Goal: Task Accomplishment & Management: Manage account settings

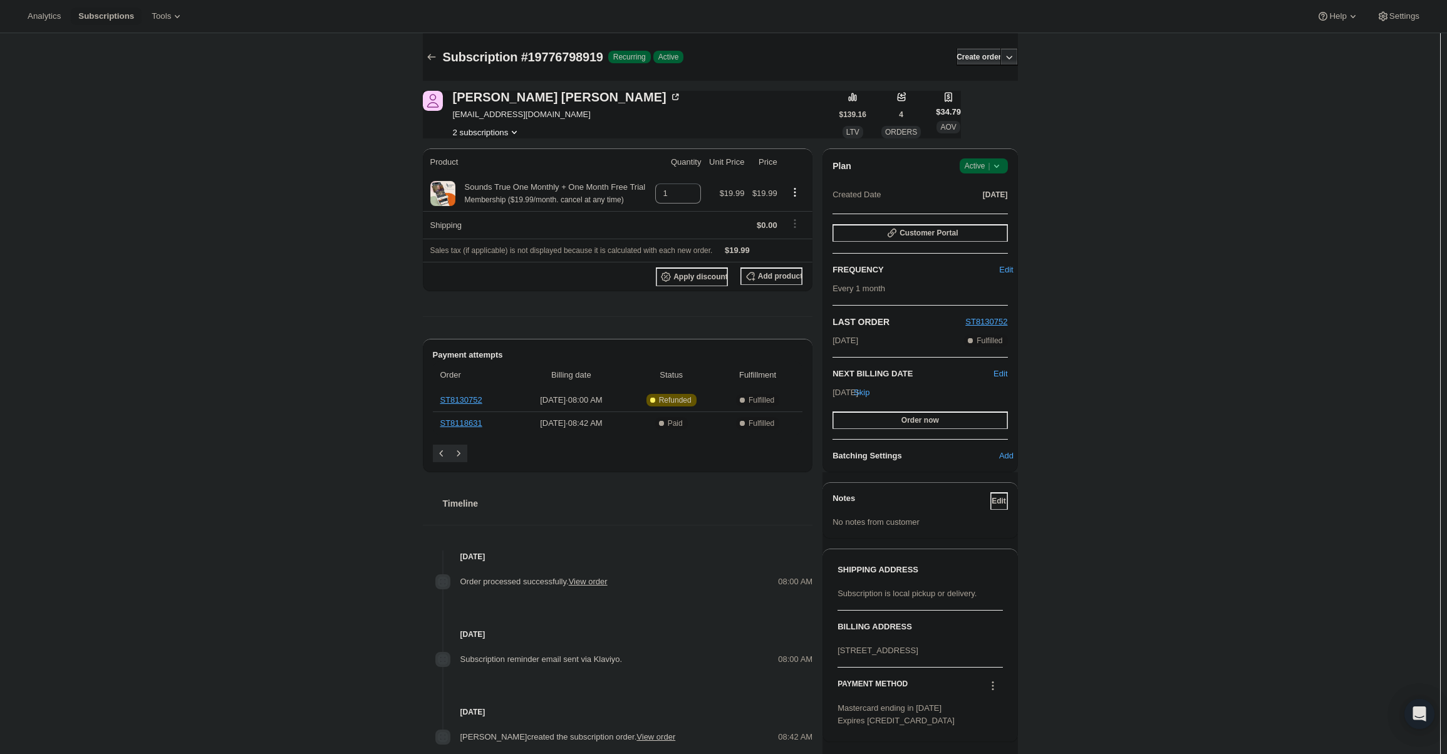
drag, startPoint x: 972, startPoint y: 164, endPoint x: 974, endPoint y: 172, distance: 8.4
click at [973, 164] on span "Active |" at bounding box center [984, 166] width 38 height 13
click at [982, 203] on button "Cancel subscription" at bounding box center [988, 212] width 78 height 20
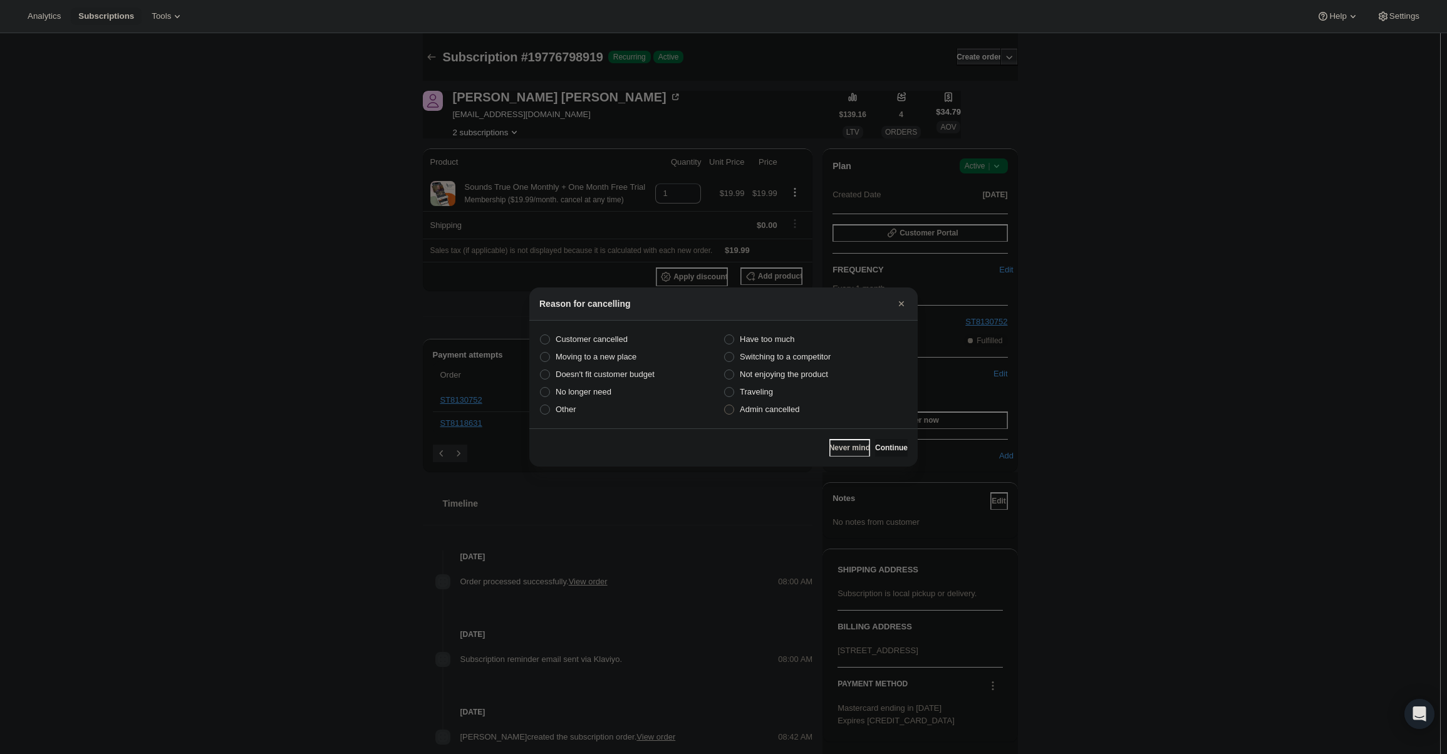
click at [786, 415] on span "Admin cancelled" at bounding box center [770, 410] width 60 height 13
click at [725, 405] on input "Admin cancelled" at bounding box center [724, 405] width 1 height 1
radio input "true"
drag, startPoint x: 897, startPoint y: 442, endPoint x: 883, endPoint y: 433, distance: 16.3
click at [898, 442] on button "Continue" at bounding box center [891, 448] width 33 height 18
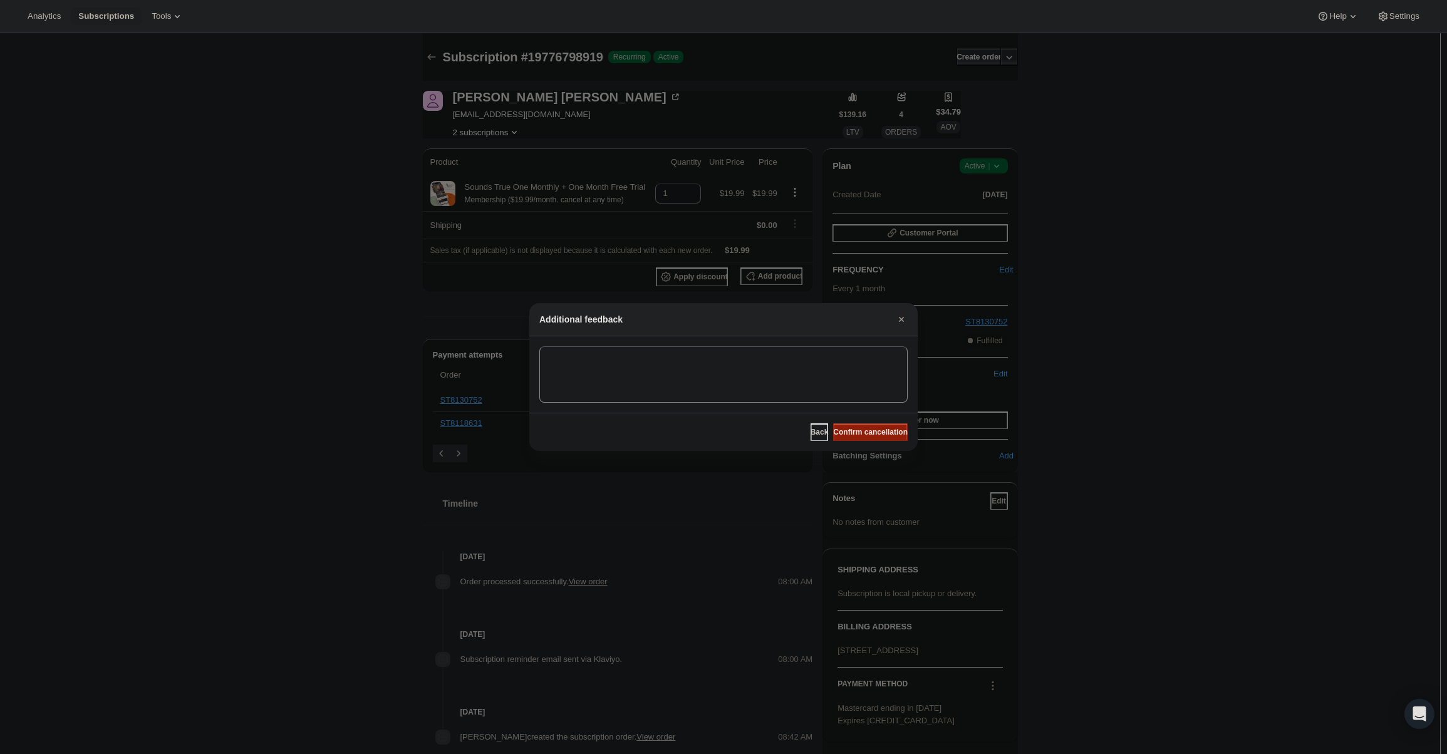
click at [881, 431] on span "Confirm cancellation" at bounding box center [870, 432] width 75 height 10
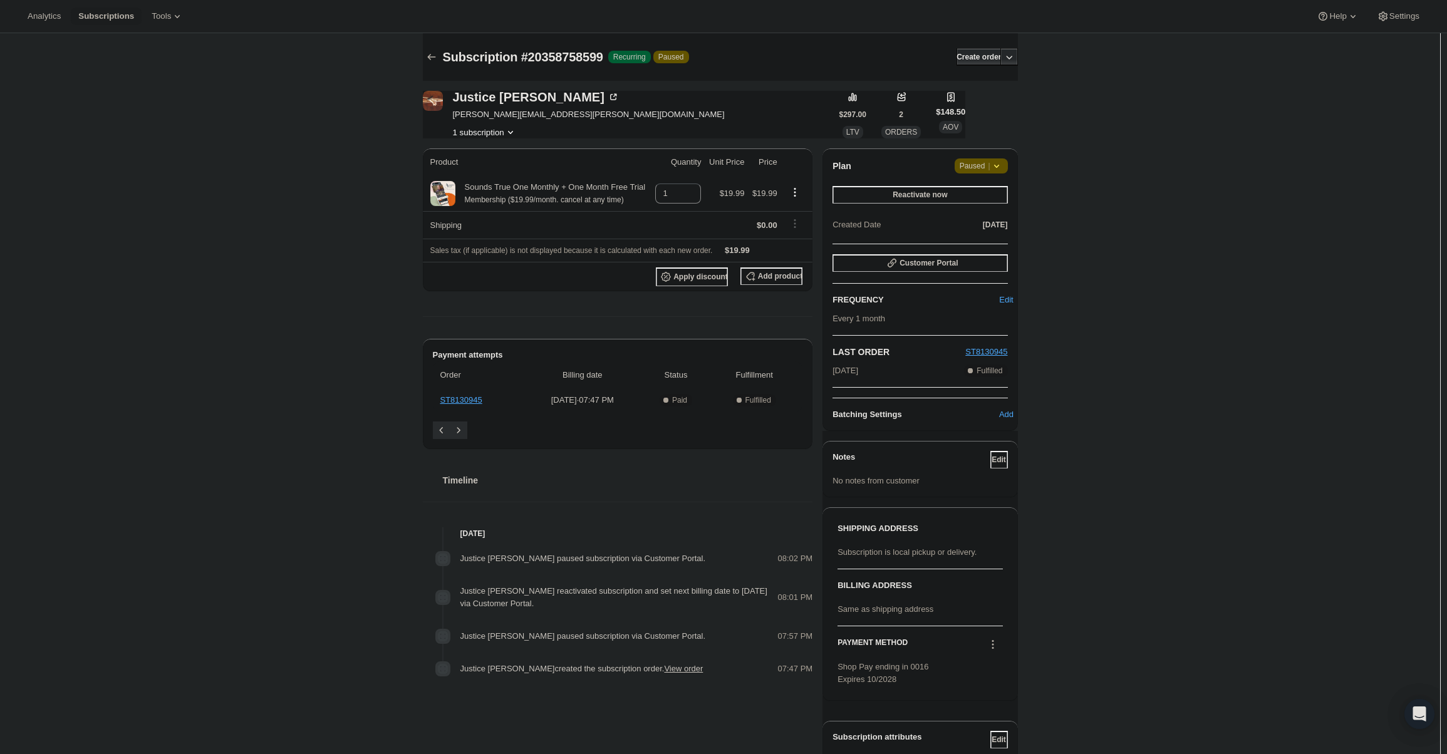
click at [999, 174] on div "Plan Attention Paused | Reactivate now Created Date Sep 21, 2025" at bounding box center [920, 196] width 175 height 75
click at [990, 163] on span "|" at bounding box center [989, 166] width 2 height 10
click at [988, 193] on span "Cancel subscription" at bounding box center [986, 190] width 71 height 9
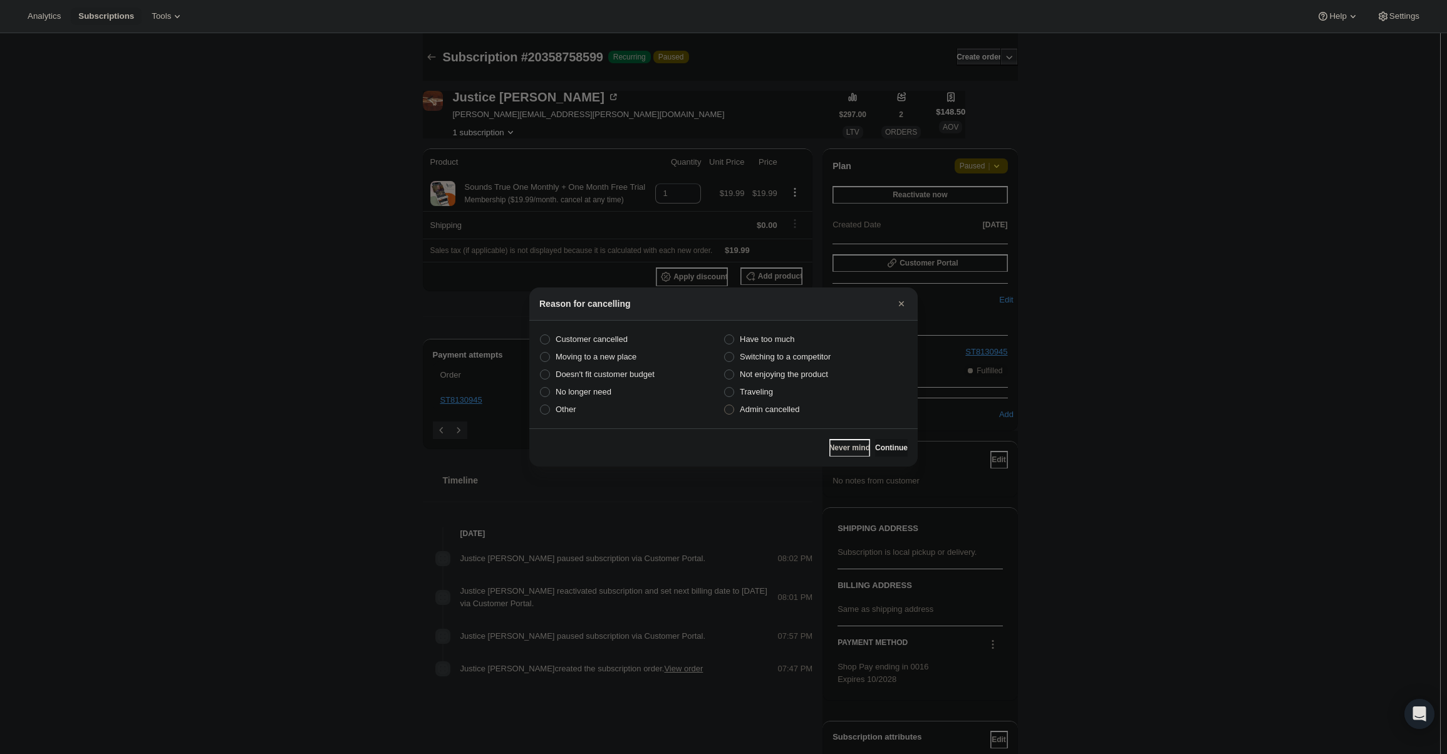
click at [770, 411] on span "Admin cancelled" at bounding box center [770, 409] width 60 height 9
click at [725, 405] on input "Admin cancelled" at bounding box center [724, 405] width 1 height 1
radio input "true"
click at [892, 444] on span "Continue" at bounding box center [891, 448] width 33 height 10
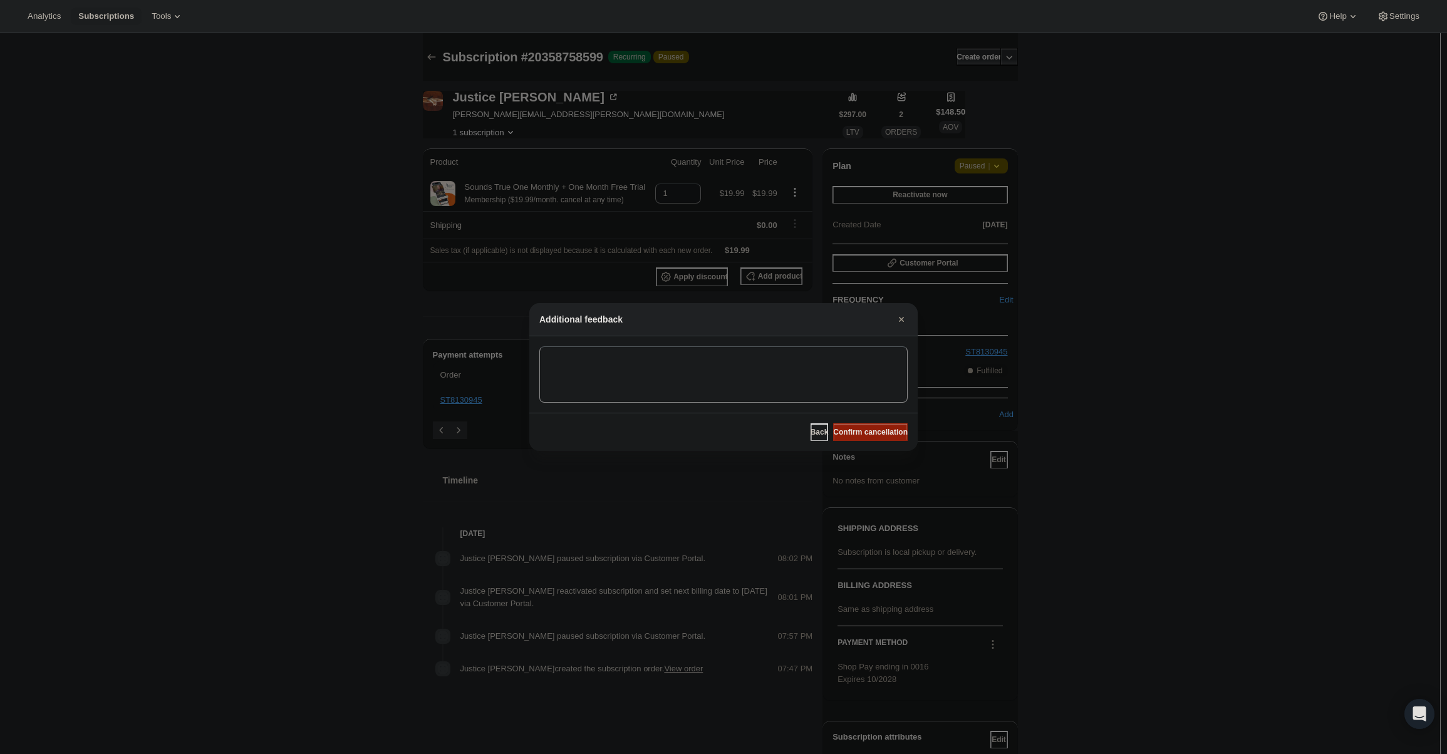
click at [878, 430] on span "Confirm cancellation" at bounding box center [870, 432] width 75 height 10
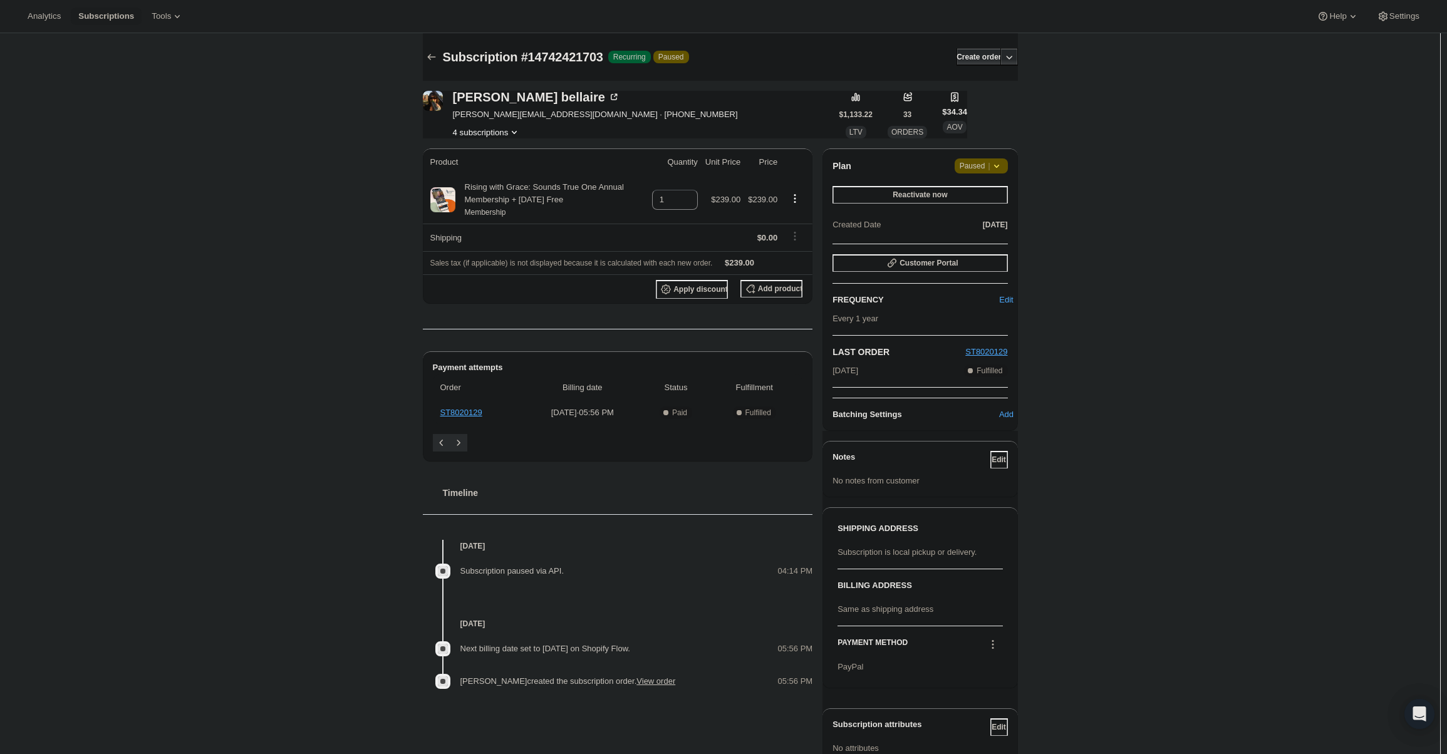
click at [996, 167] on icon at bounding box center [997, 166] width 13 height 13
click at [981, 154] on div "Plan Attention Paused | Reactivate now Created Date [DATE] Customer Portal FREQ…" at bounding box center [920, 289] width 195 height 283
click at [947, 190] on button "Reactivate now" at bounding box center [920, 195] width 175 height 18
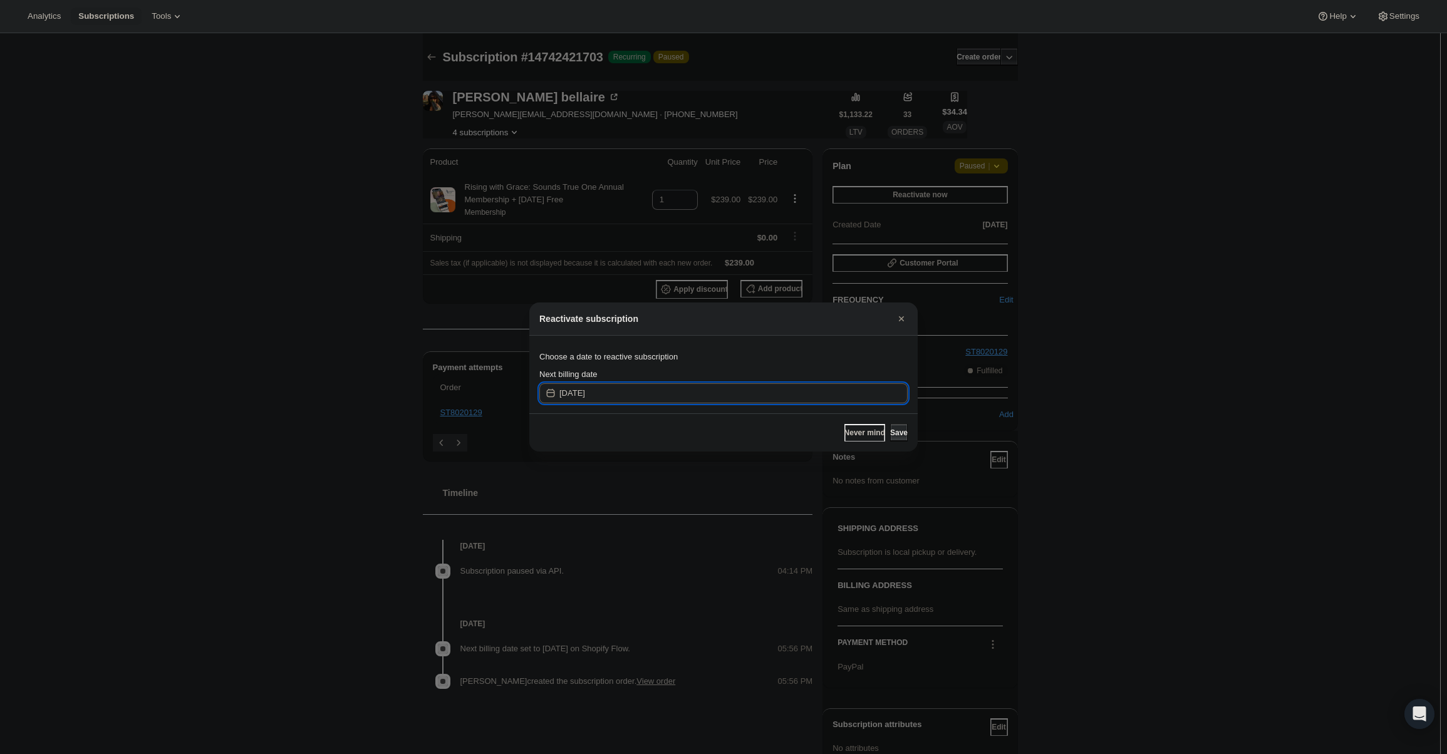
click at [692, 387] on input "[DATE]" at bounding box center [734, 393] width 348 height 20
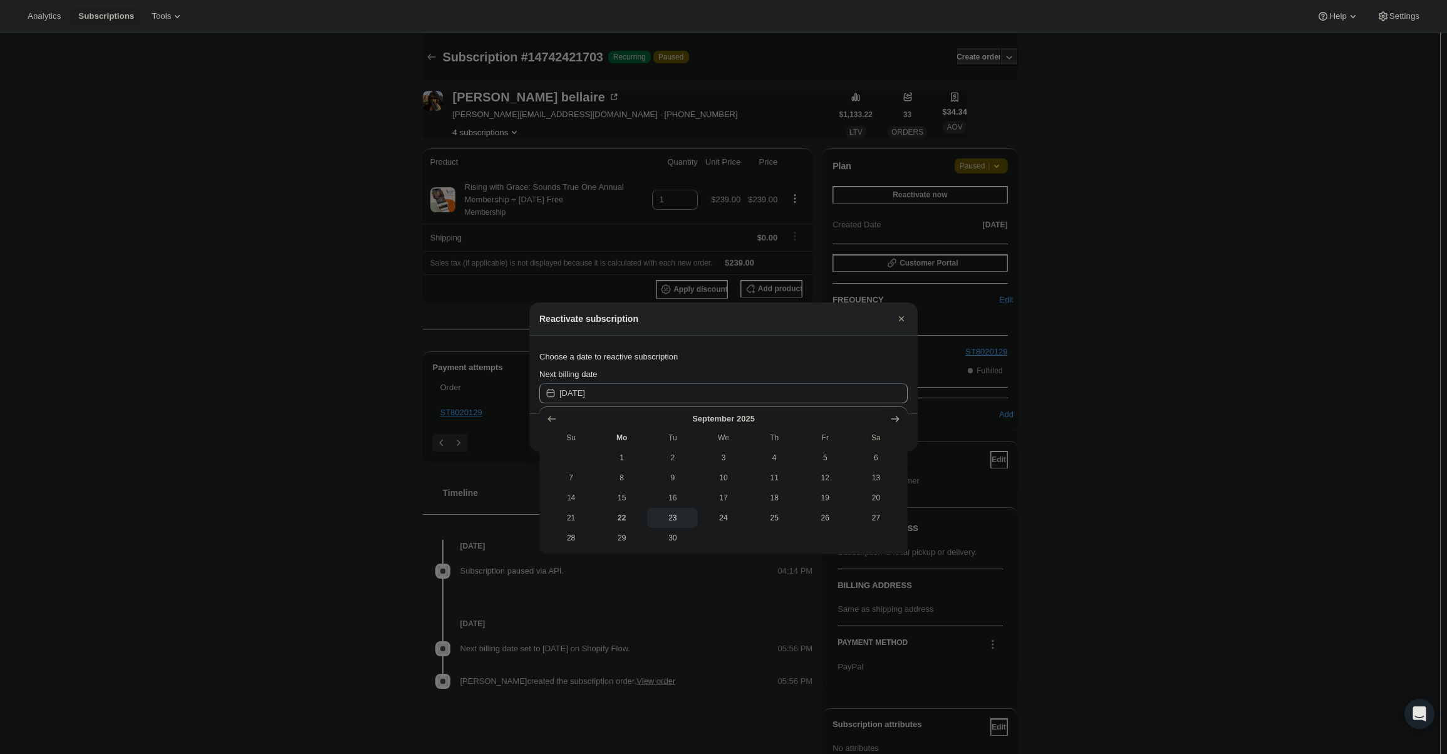
click at [890, 420] on icon "Show next month, October 2025" at bounding box center [895, 419] width 13 height 13
click at [890, 420] on icon "Show next month, November 2025" at bounding box center [895, 419] width 13 height 13
click at [712, 521] on span "24" at bounding box center [723, 518] width 41 height 10
type input "[DATE]"
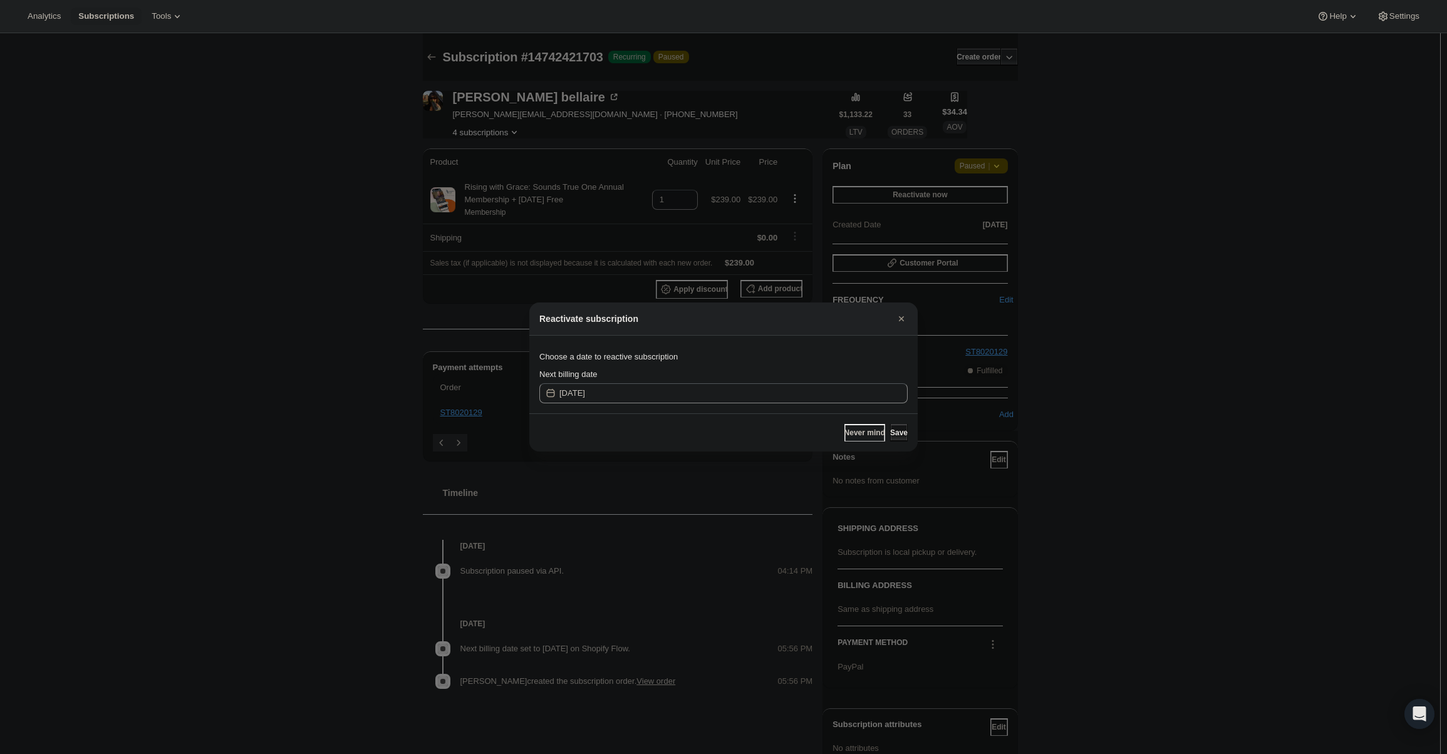
click at [890, 434] on span "Save" at bounding box center [899, 433] width 18 height 10
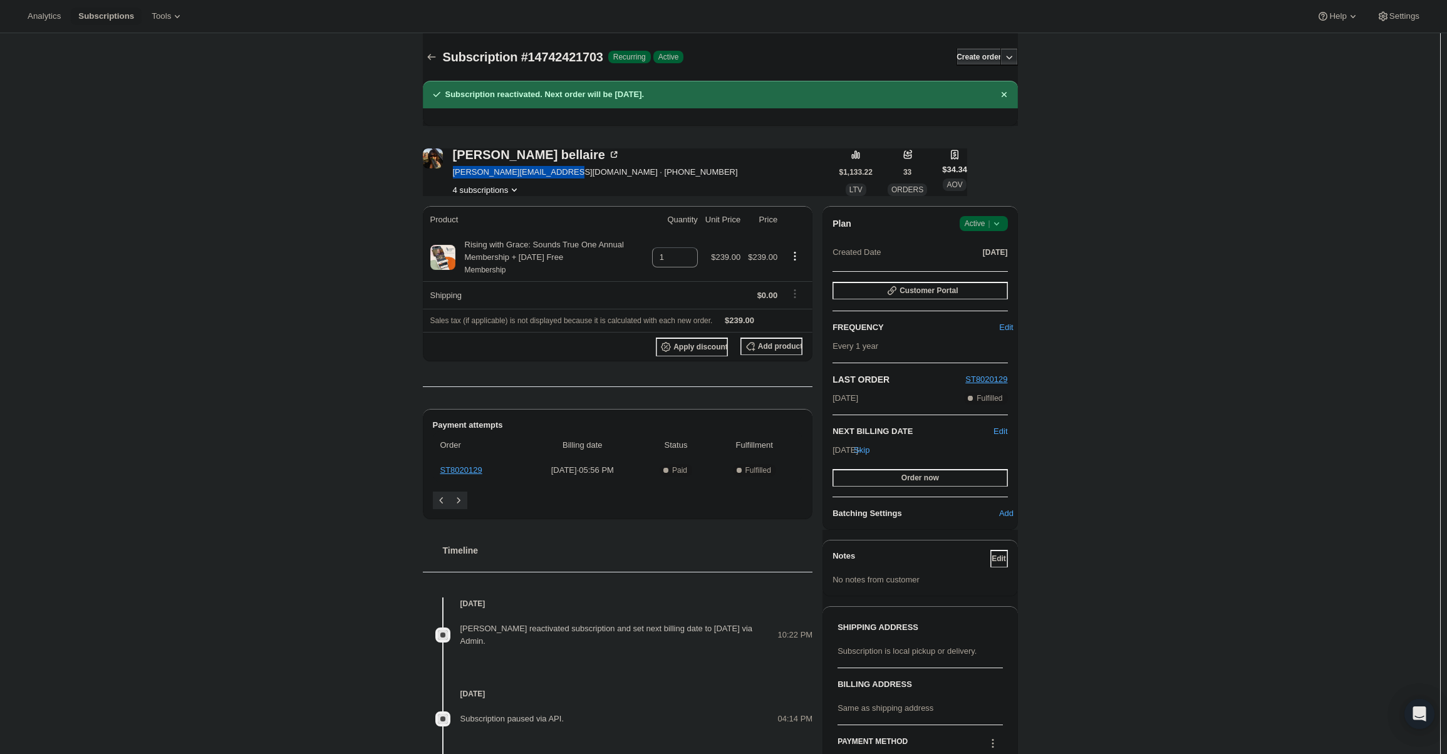
drag, startPoint x: 453, startPoint y: 174, endPoint x: 556, endPoint y: 170, distance: 102.8
click at [555, 170] on div "[PERSON_NAME] [PERSON_NAME][EMAIL_ADDRESS][DOMAIN_NAME] · [PHONE_NUMBER] 4 subs…" at bounding box center [631, 172] width 417 height 48
copy span "[PERSON_NAME][EMAIL_ADDRESS][DOMAIN_NAME]"
click at [507, 175] on span "[PERSON_NAME][EMAIL_ADDRESS][DOMAIN_NAME] · [PHONE_NUMBER]" at bounding box center [595, 172] width 285 height 13
drag, startPoint x: 838, startPoint y: 400, endPoint x: 888, endPoint y: 402, distance: 50.2
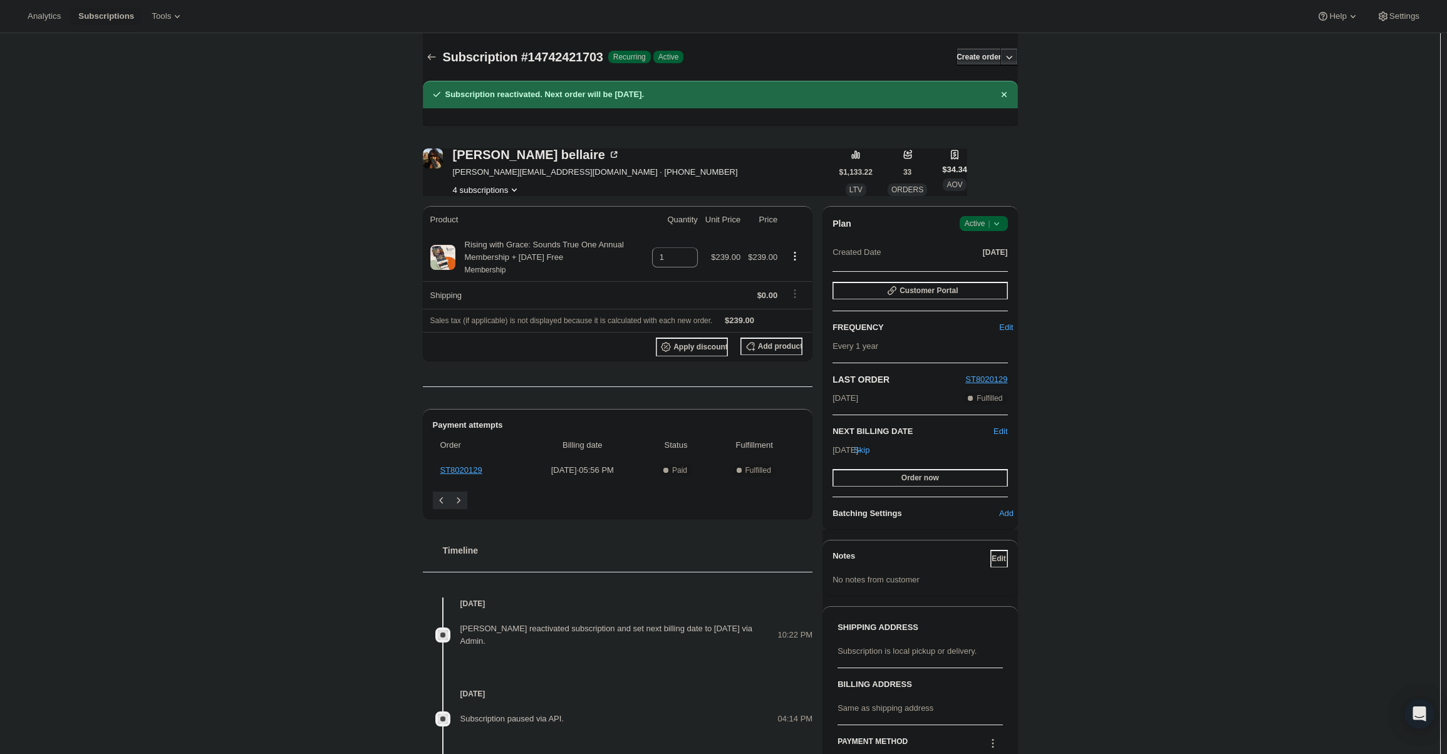
click at [888, 402] on div "[DATE] Complete Fulfilled" at bounding box center [920, 398] width 175 height 13
copy span "[DATE]"
